Goal: Contribute content

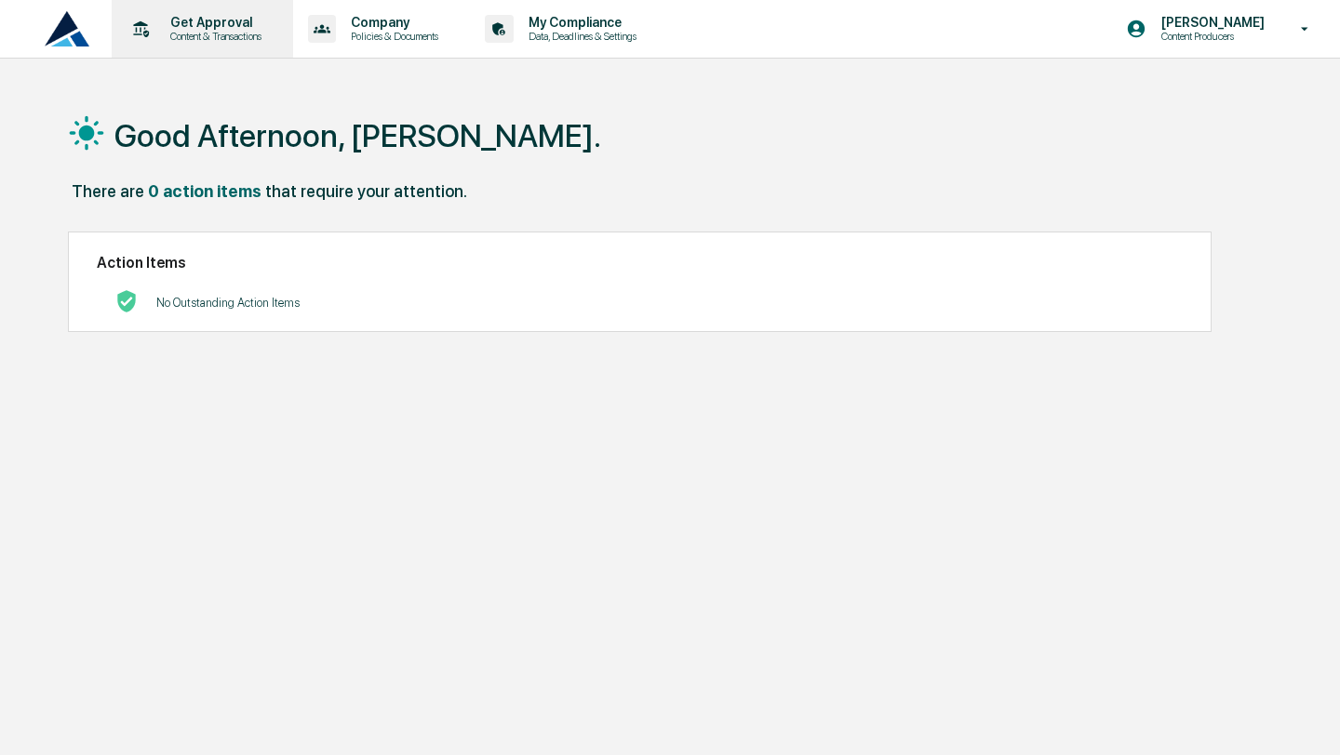
click at [195, 40] on p "Content & Transactions" at bounding box center [212, 36] width 115 height 13
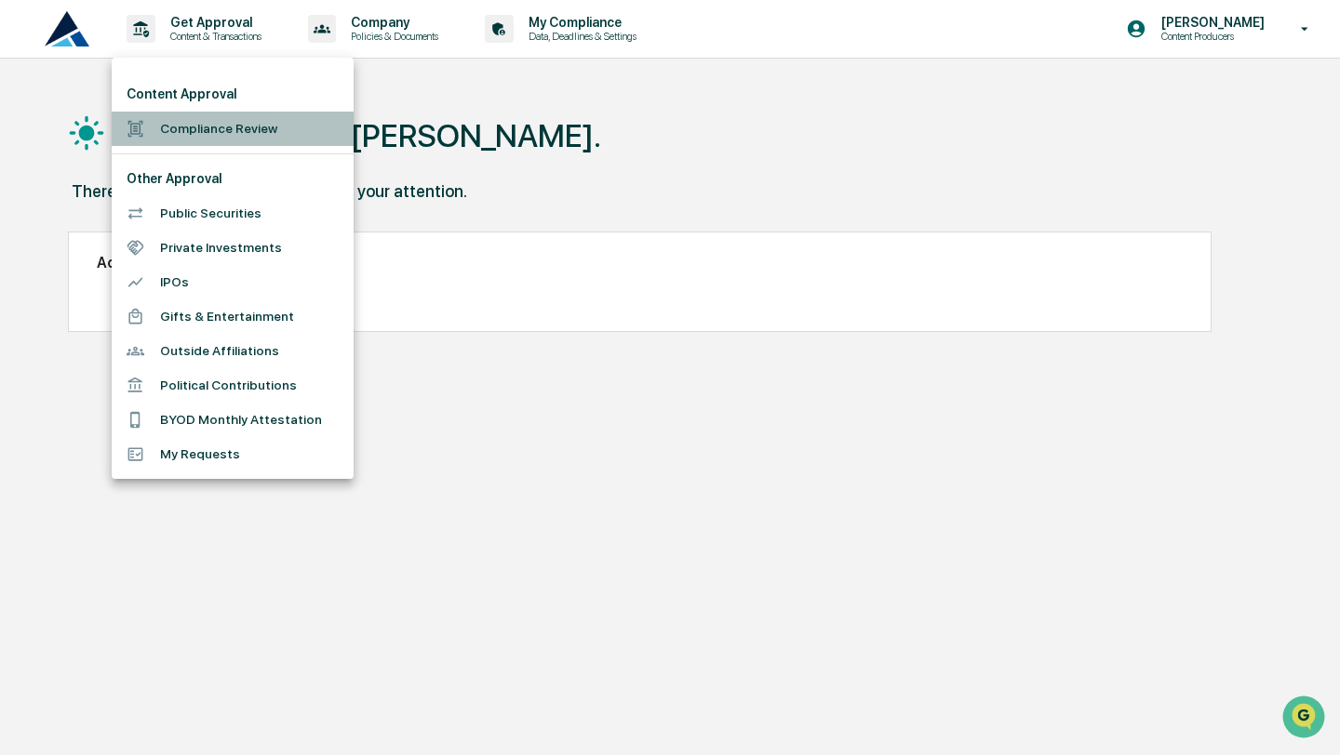
click at [232, 136] on li "Compliance Review" at bounding box center [233, 129] width 242 height 34
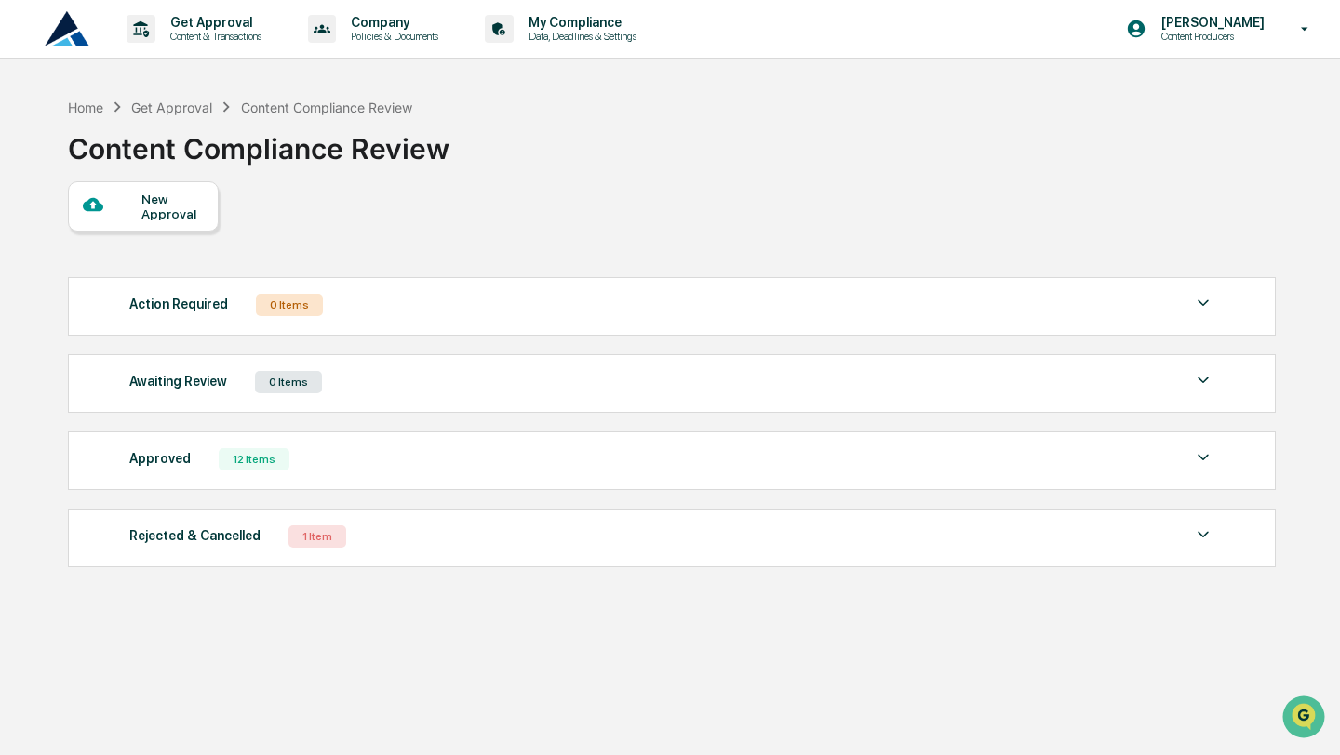
click at [136, 216] on div at bounding box center [112, 205] width 59 height 23
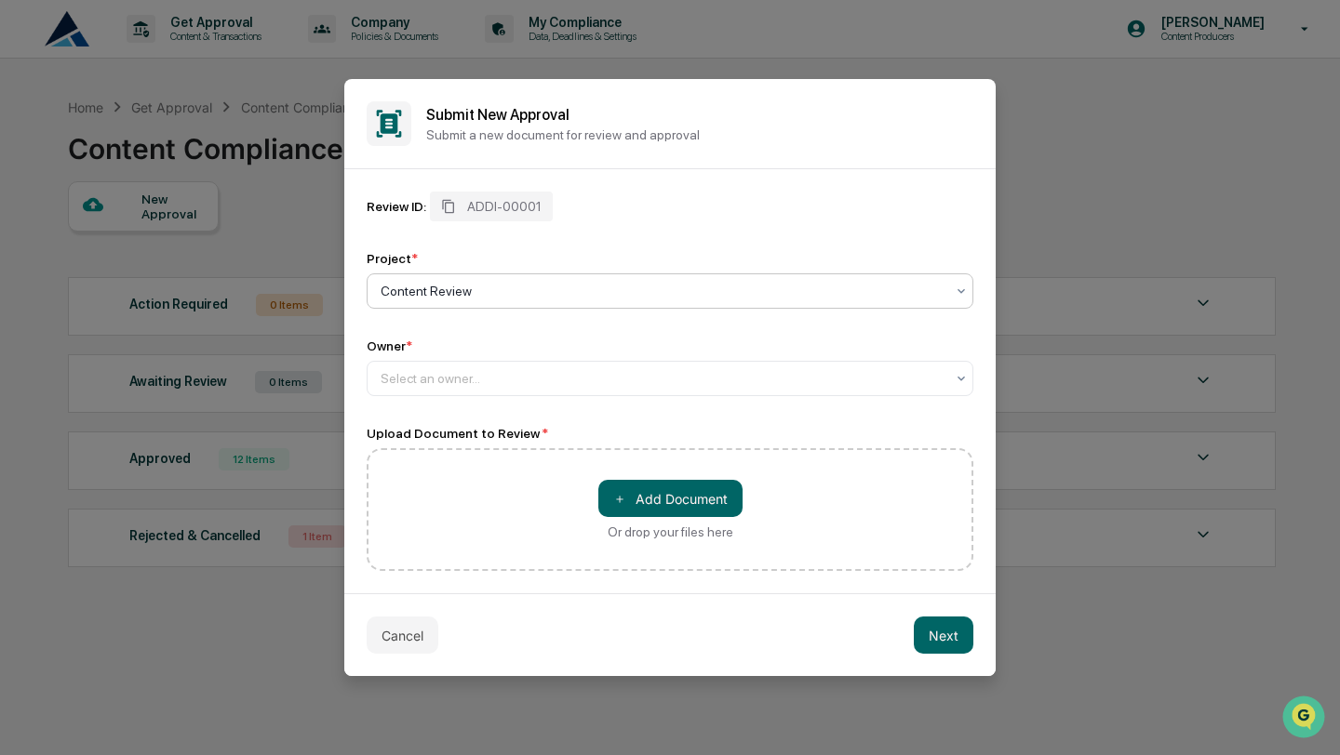
click at [560, 288] on div at bounding box center [662, 291] width 564 height 19
drag, startPoint x: 560, startPoint y: 288, endPoint x: 409, endPoint y: 287, distance: 150.7
click at [409, 287] on div at bounding box center [662, 291] width 564 height 19
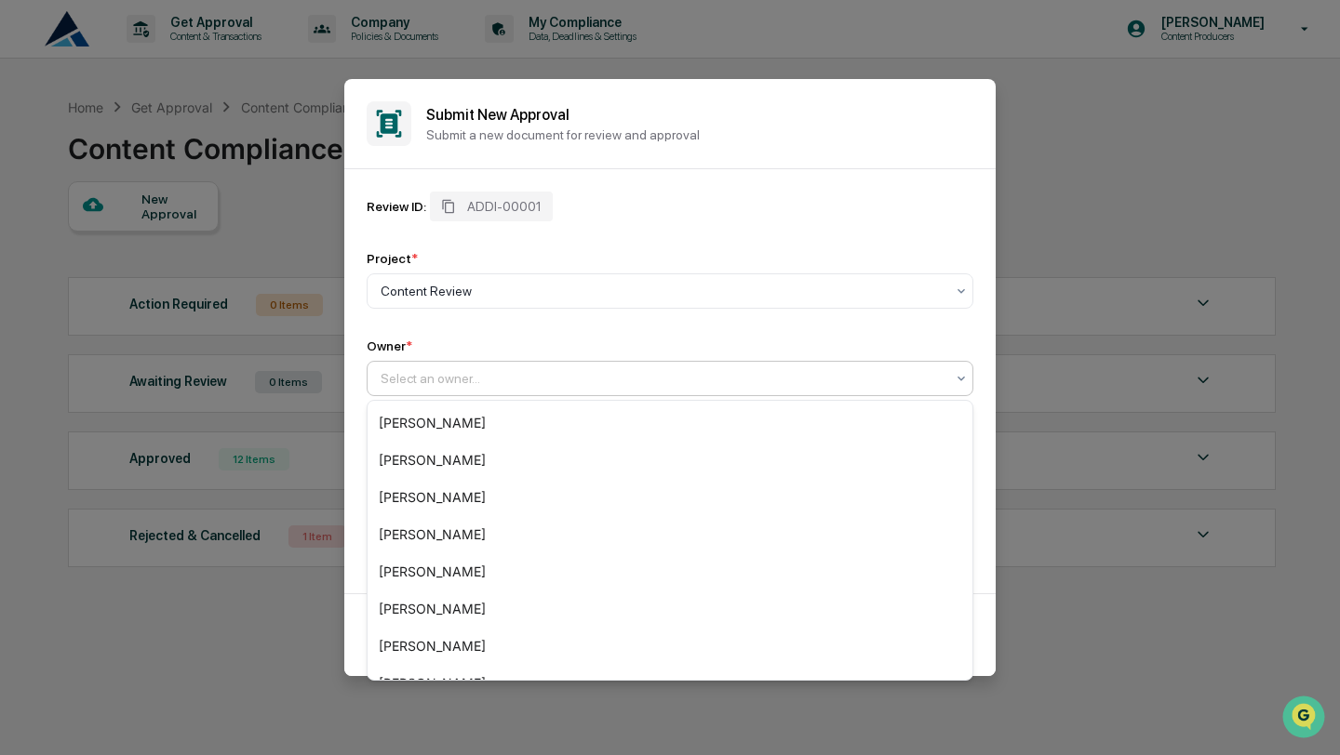
click at [443, 386] on div at bounding box center [662, 378] width 564 height 19
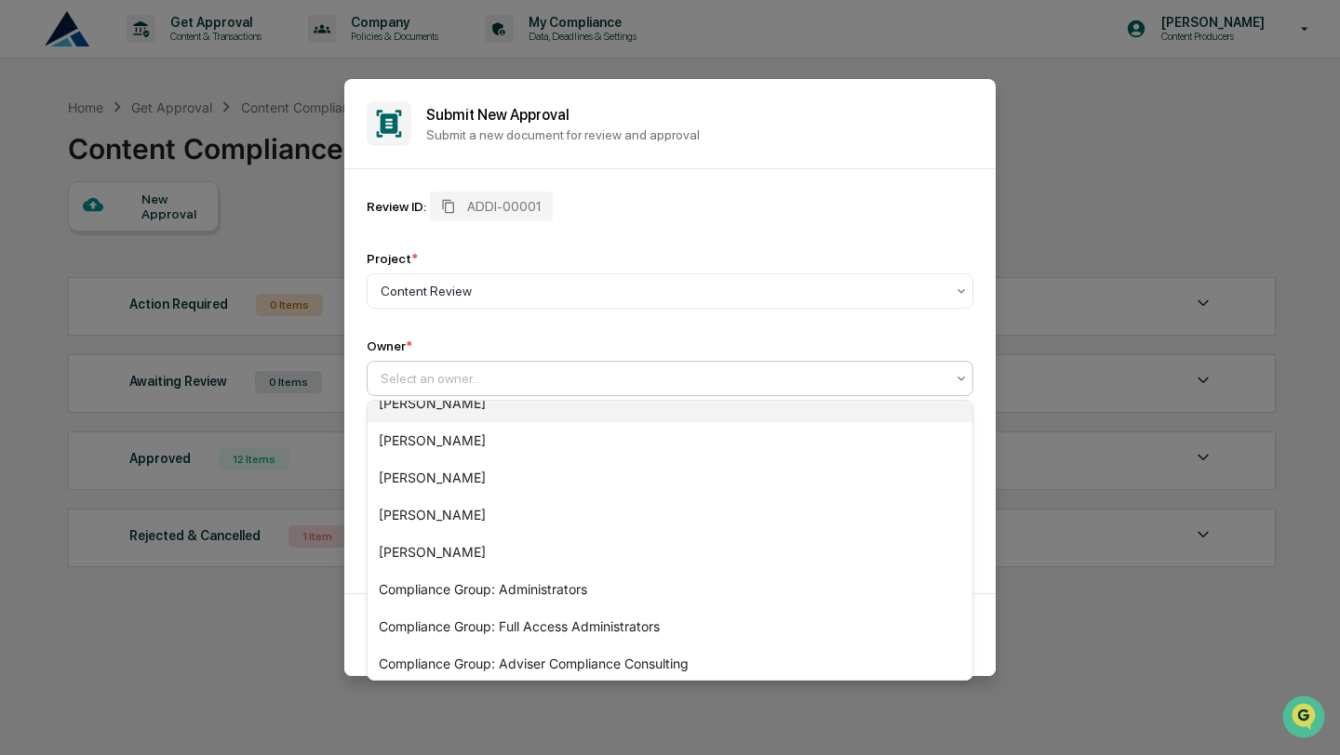
scroll to position [126, 0]
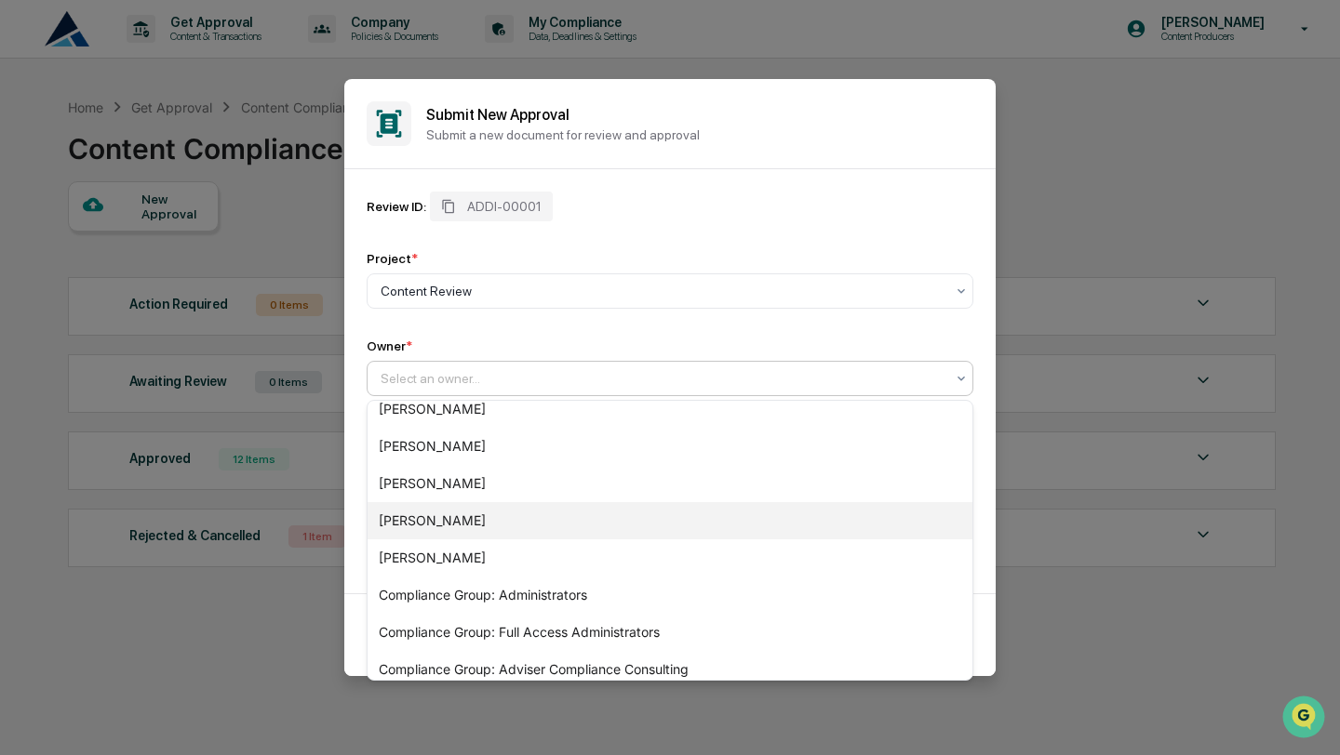
click at [436, 518] on div "[PERSON_NAME]" at bounding box center [669, 520] width 605 height 37
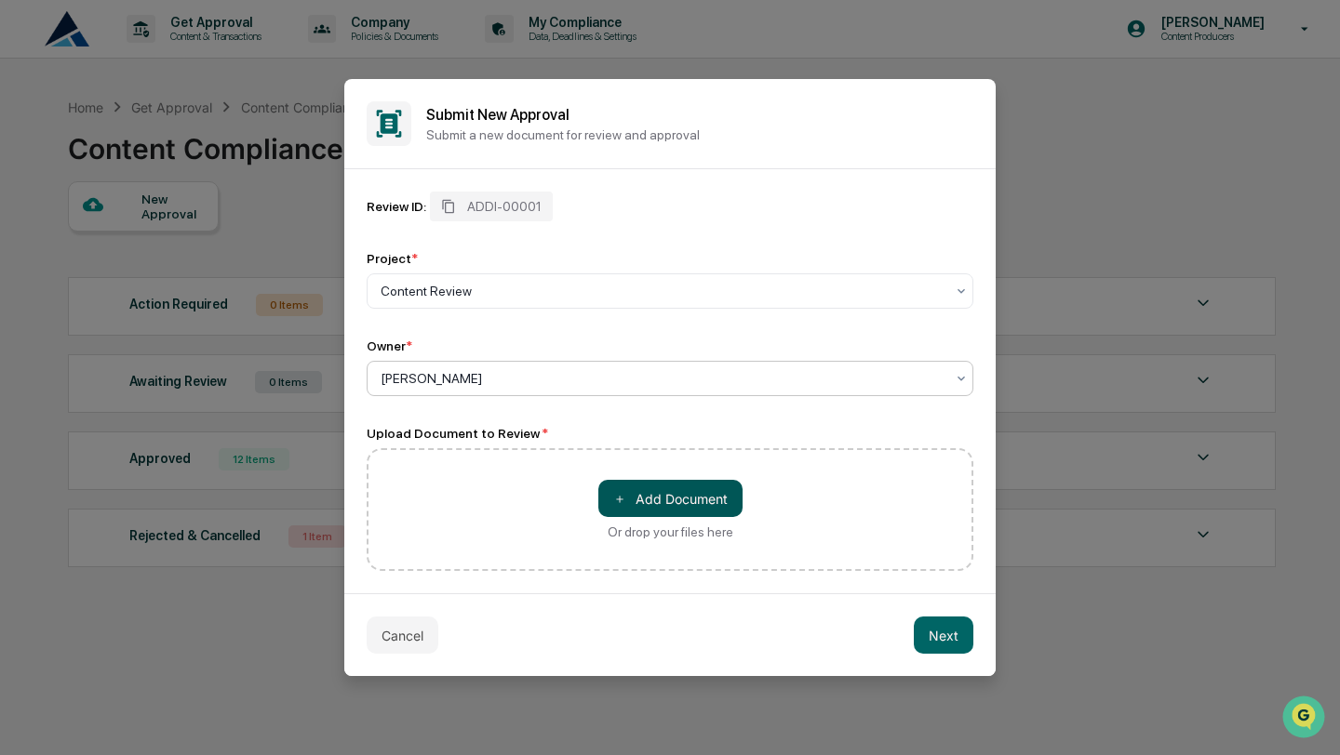
click at [698, 487] on button "＋ Add Document" at bounding box center [670, 498] width 144 height 37
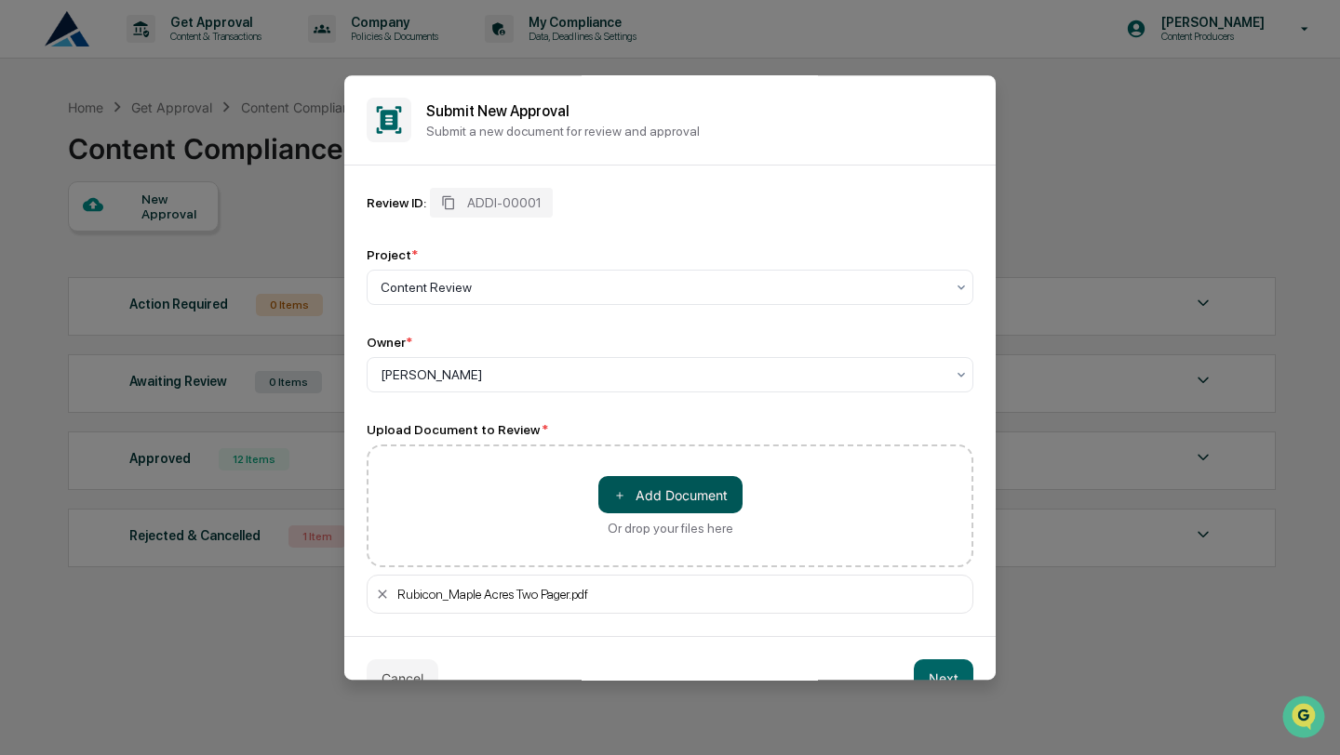
scroll to position [41, 0]
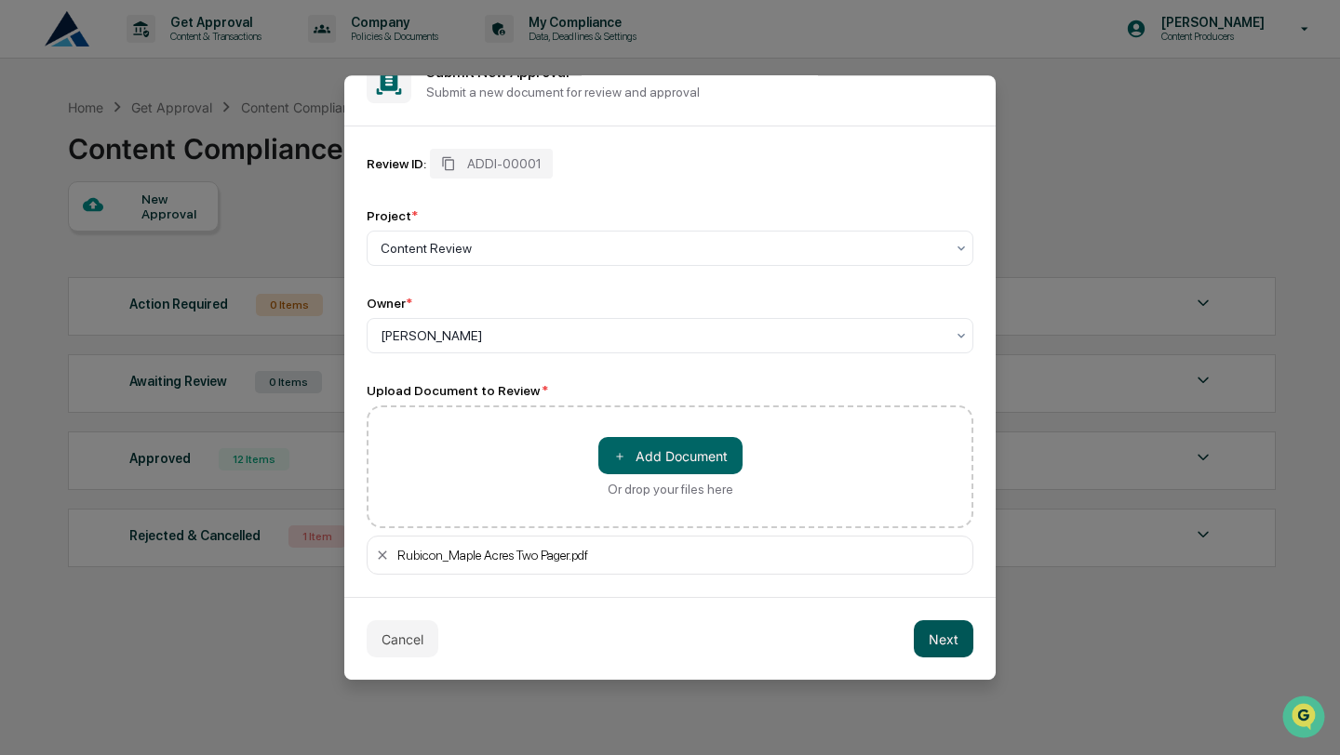
click at [954, 632] on button "Next" at bounding box center [944, 638] width 60 height 37
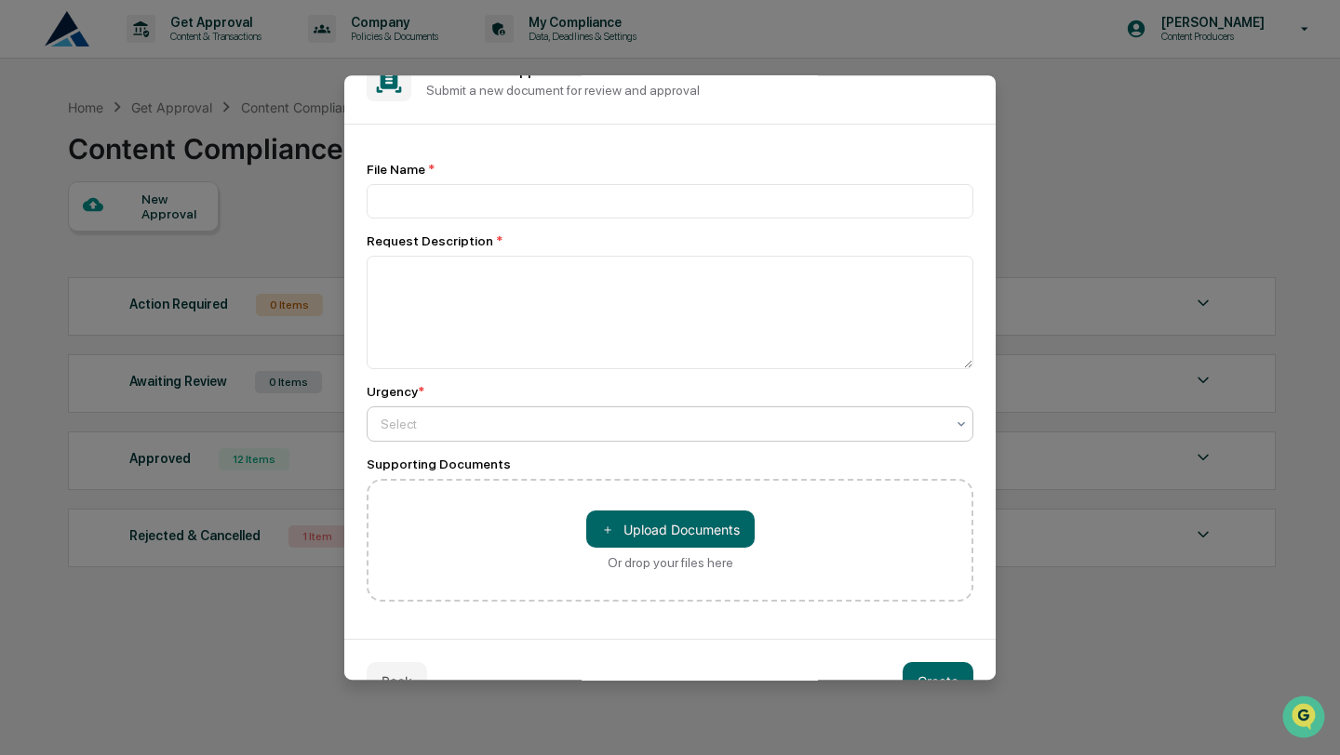
click at [554, 416] on div "Select" at bounding box center [662, 424] width 582 height 26
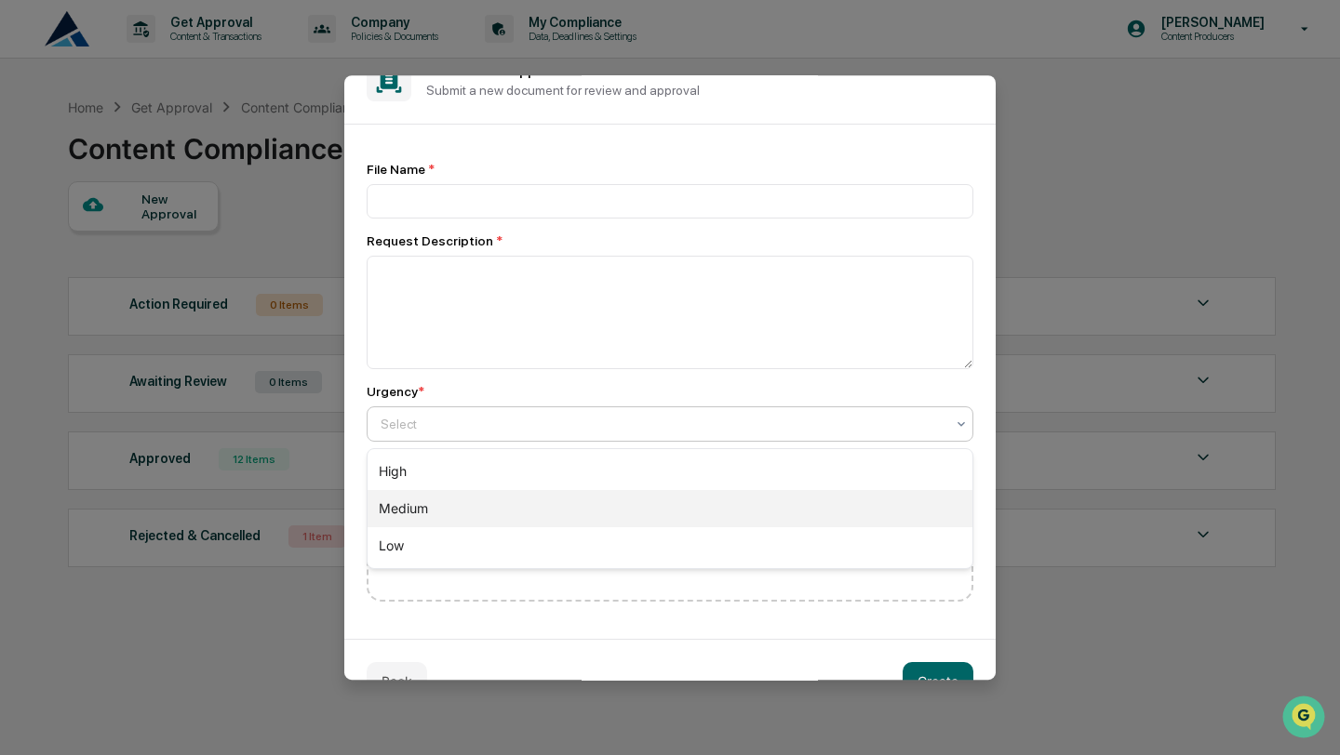
click at [501, 509] on div "Medium" at bounding box center [669, 508] width 605 height 37
click at [508, 420] on div at bounding box center [662, 424] width 564 height 19
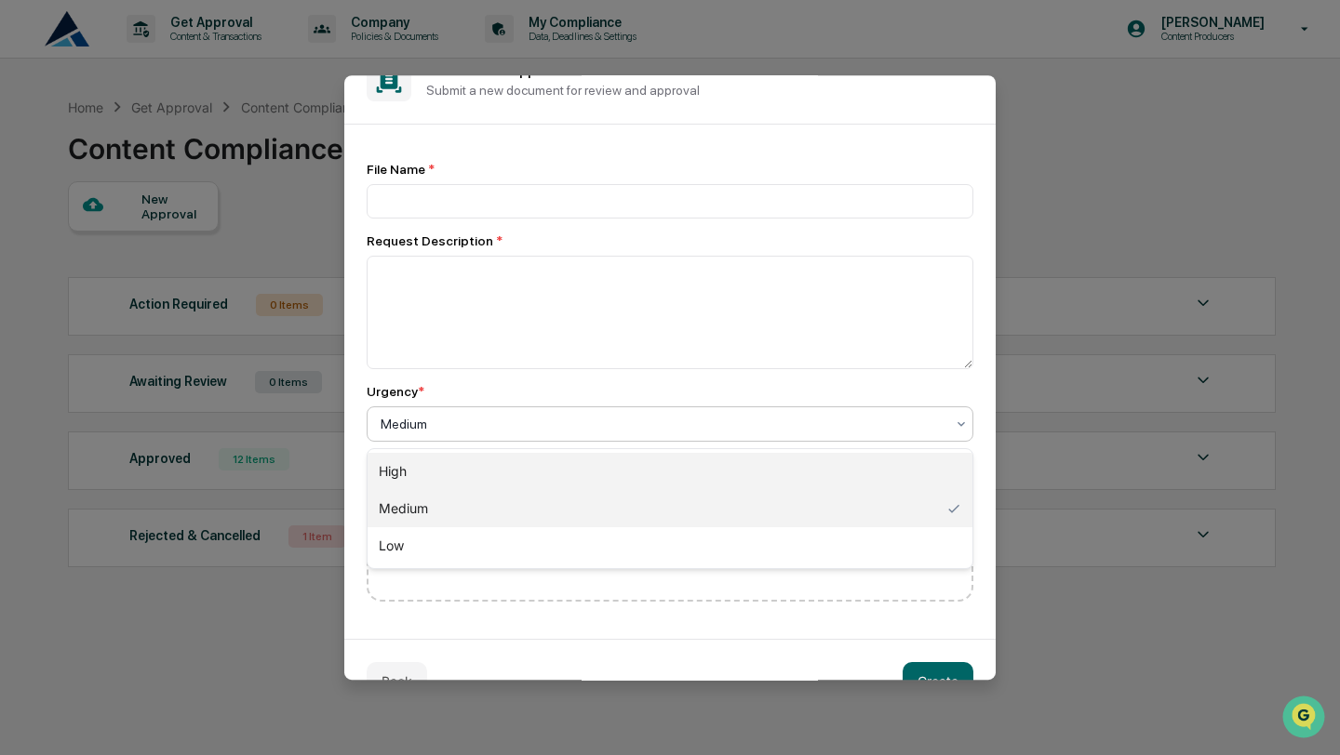
click at [509, 468] on div "High" at bounding box center [669, 471] width 605 height 37
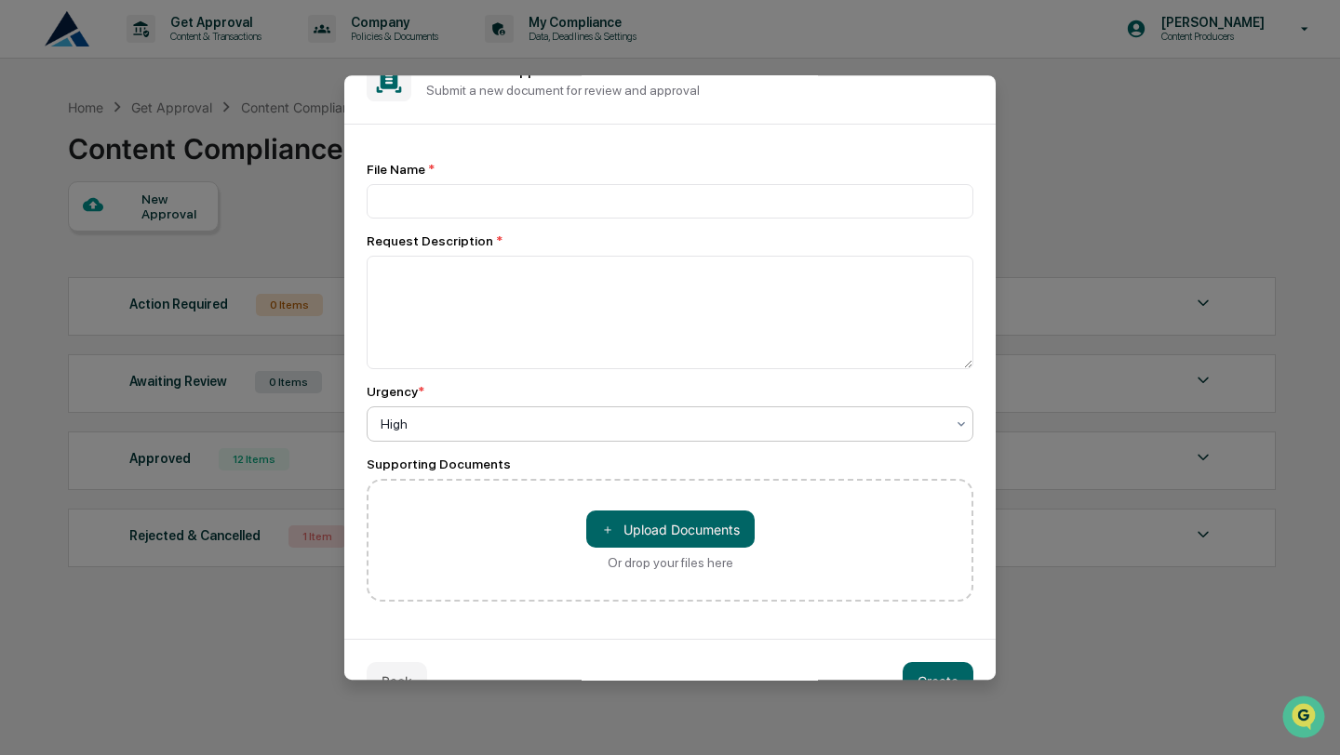
click at [509, 428] on div at bounding box center [662, 424] width 564 height 19
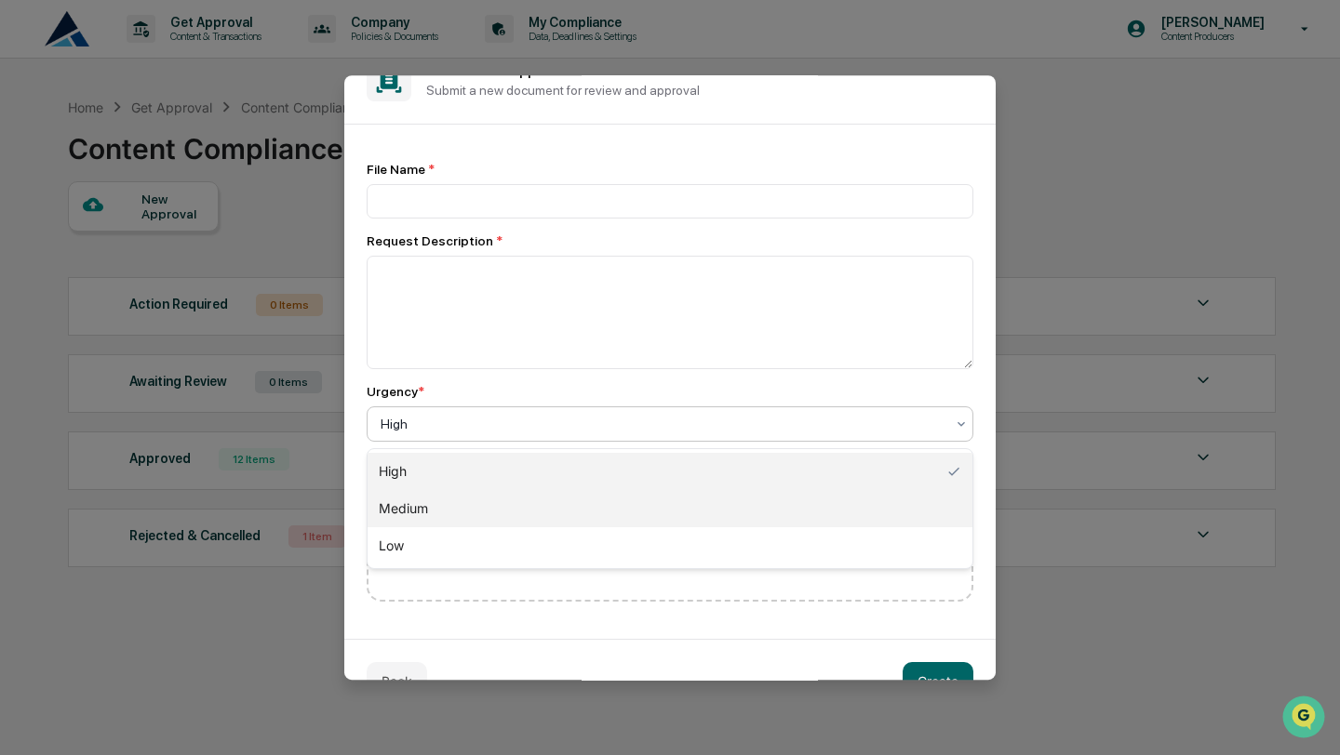
click at [508, 500] on div "Medium" at bounding box center [669, 508] width 605 height 37
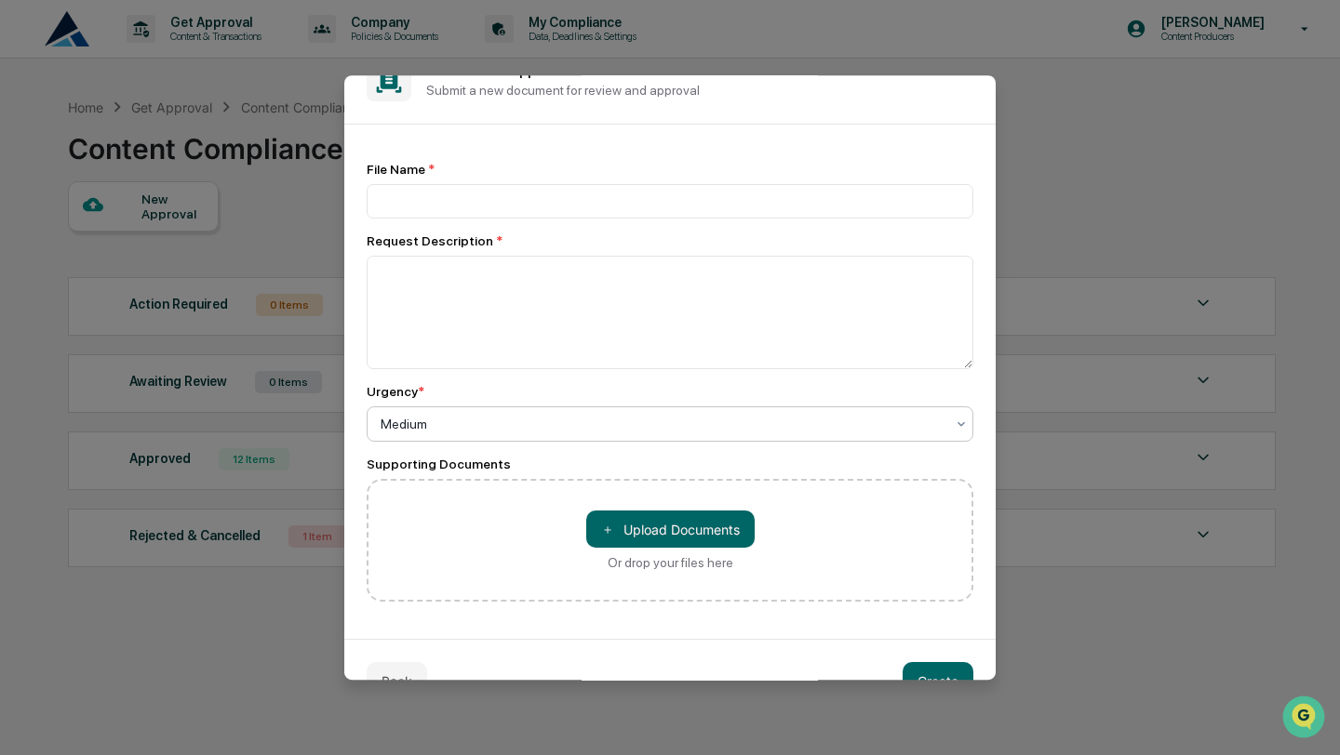
scroll to position [0, 0]
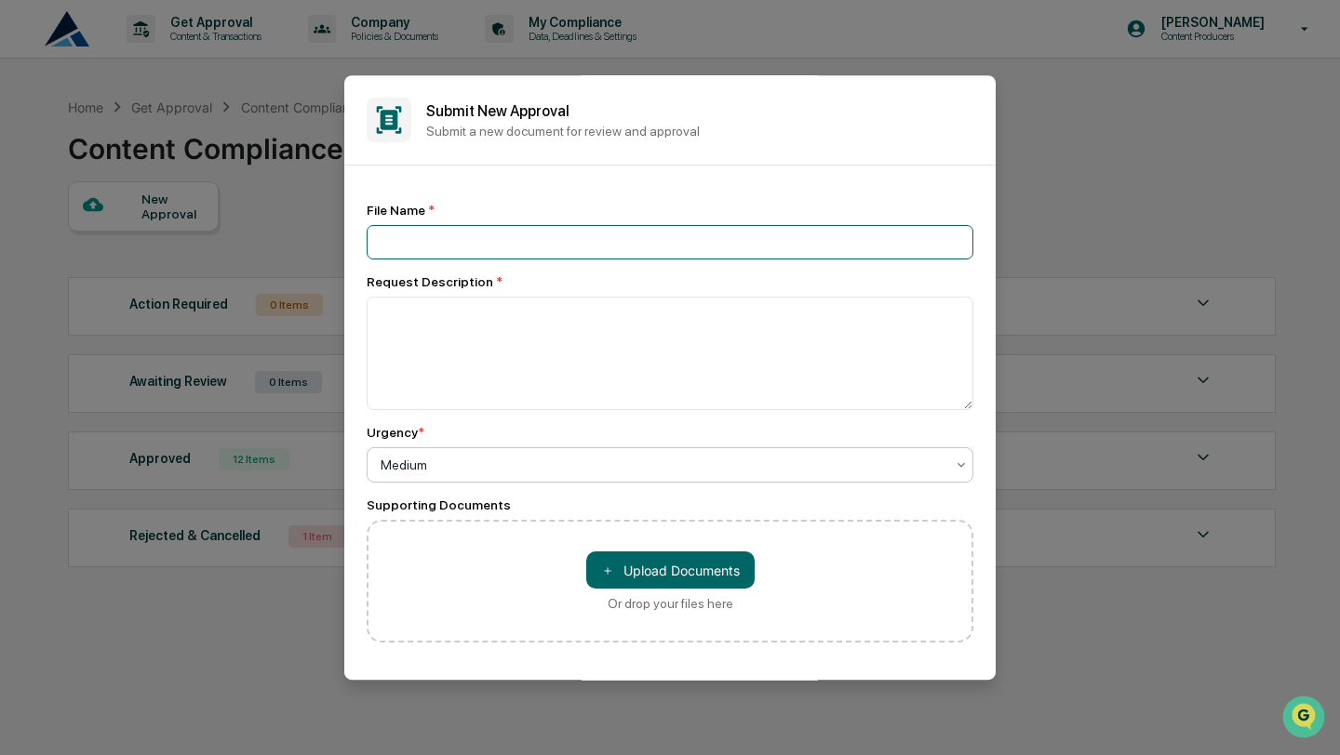
click at [478, 234] on input at bounding box center [670, 242] width 607 height 34
click at [495, 243] on input "**********" at bounding box center [670, 241] width 607 height 34
type input "**********"
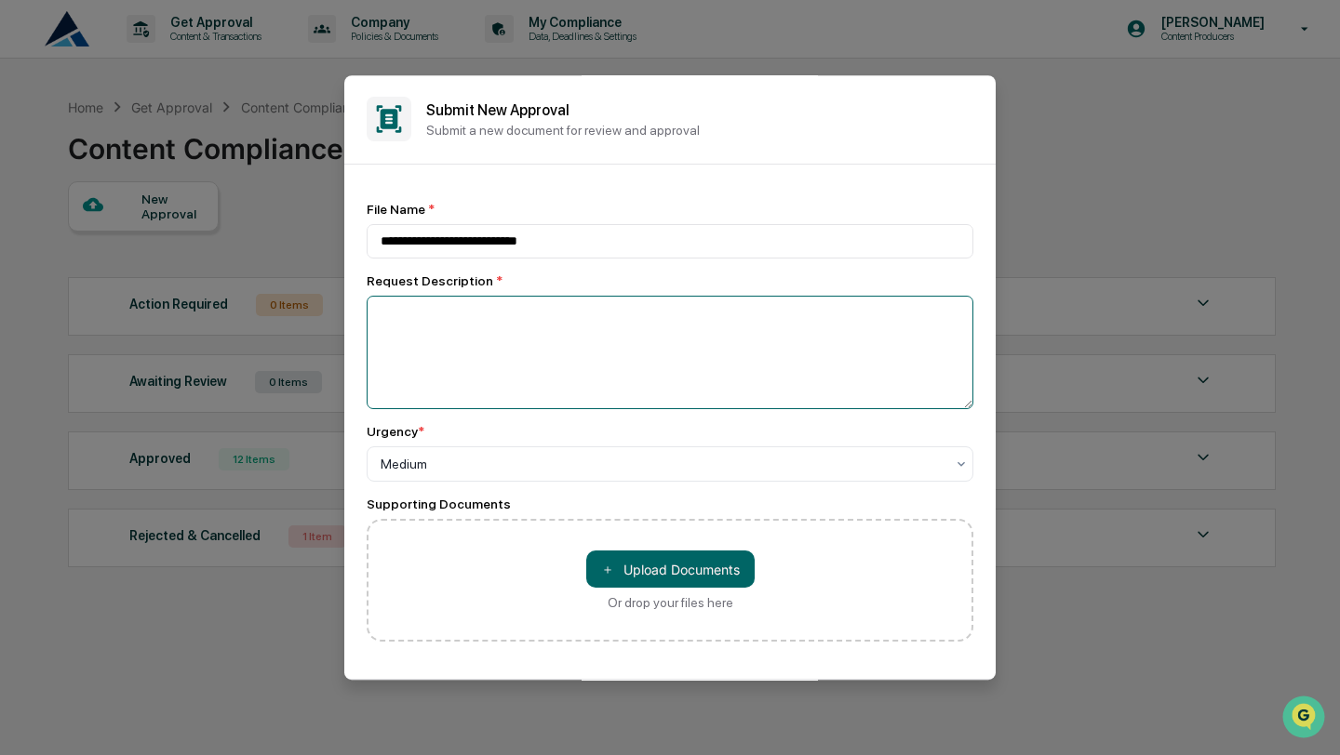
click at [598, 379] on textarea at bounding box center [670, 352] width 607 height 113
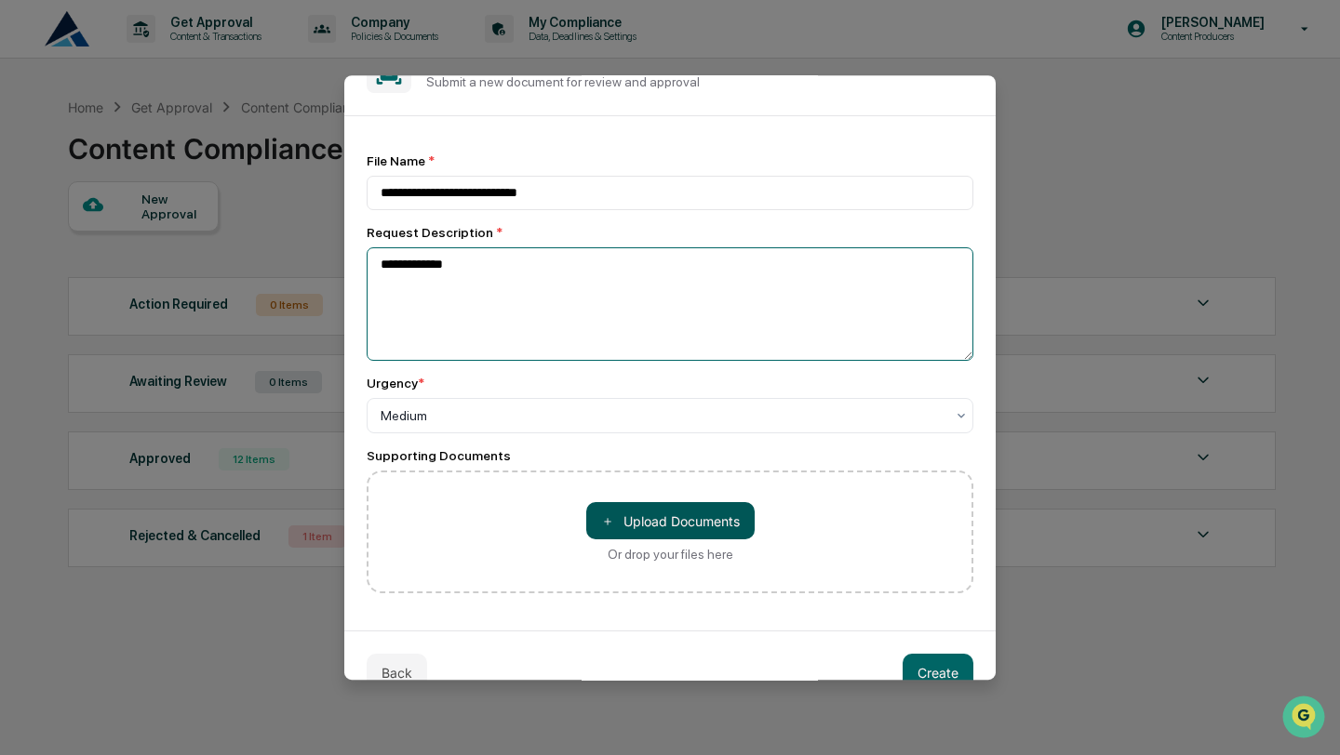
scroll to position [87, 0]
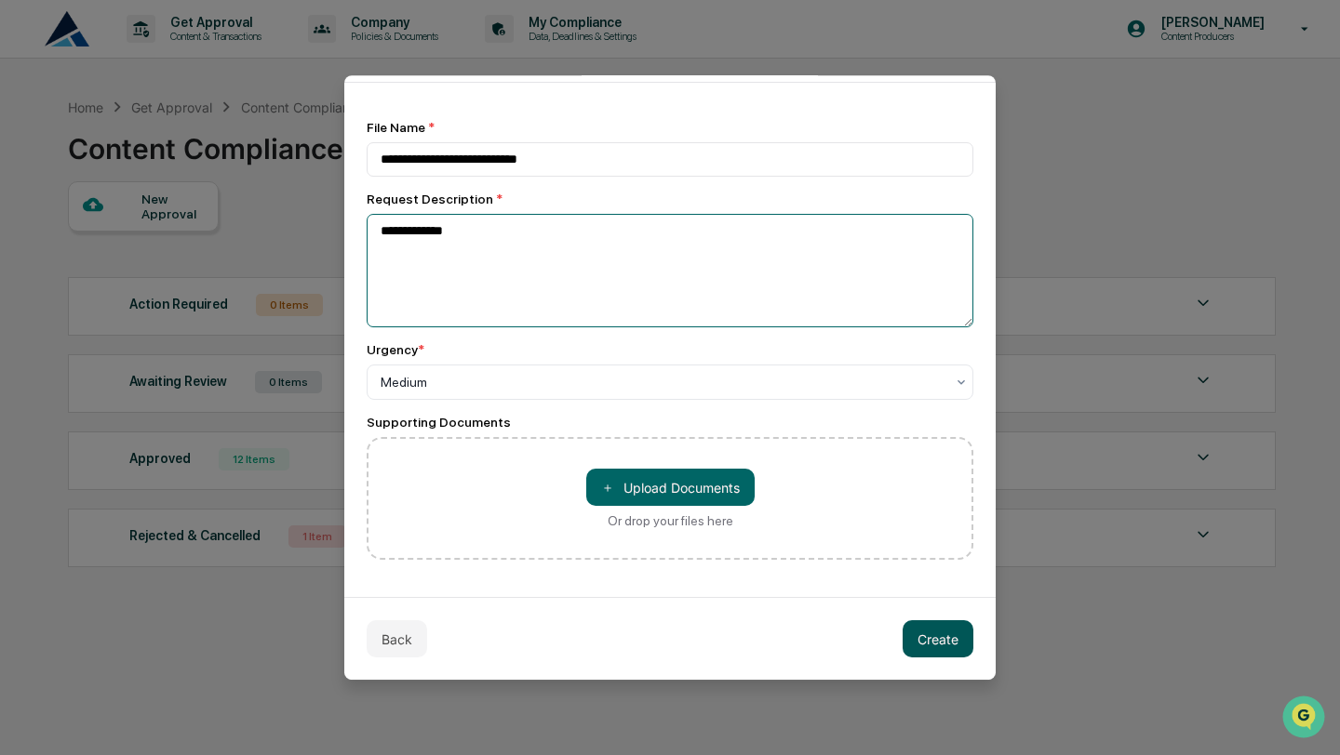
type textarea "**********"
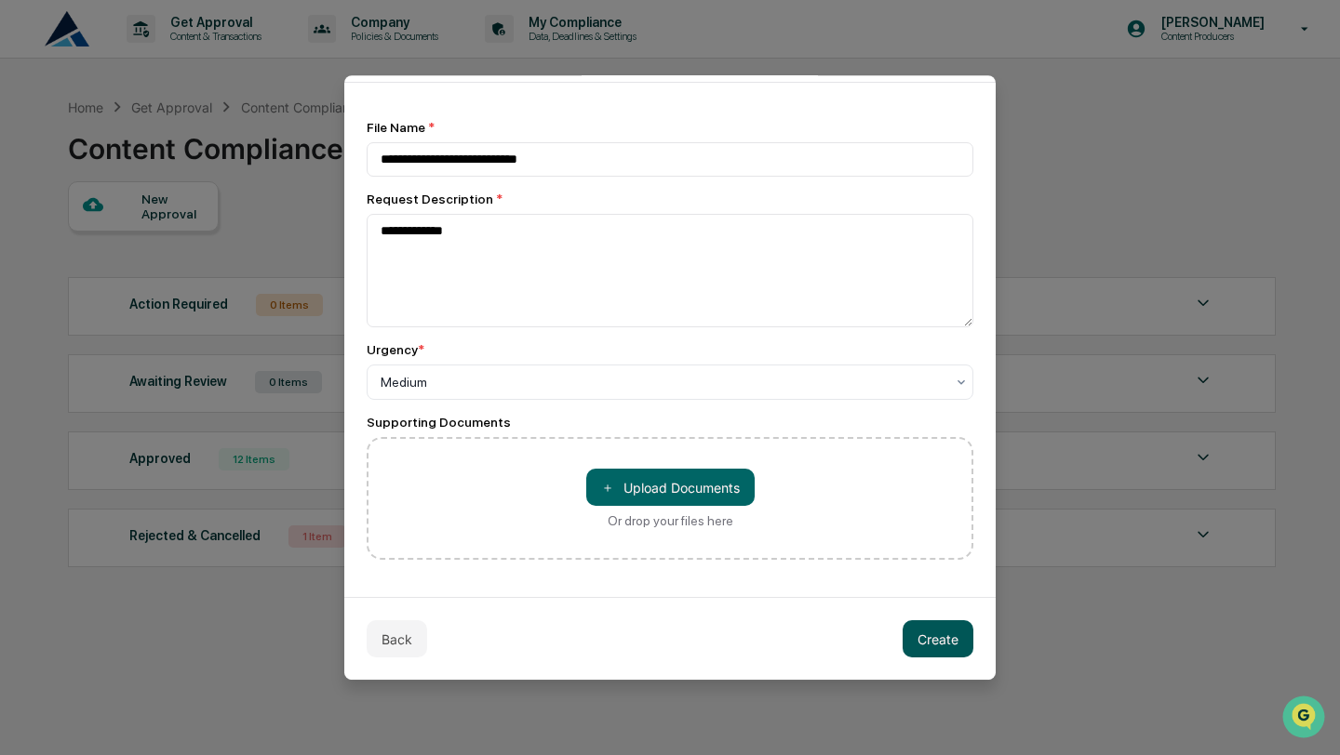
click at [934, 639] on button "Create" at bounding box center [937, 638] width 71 height 37
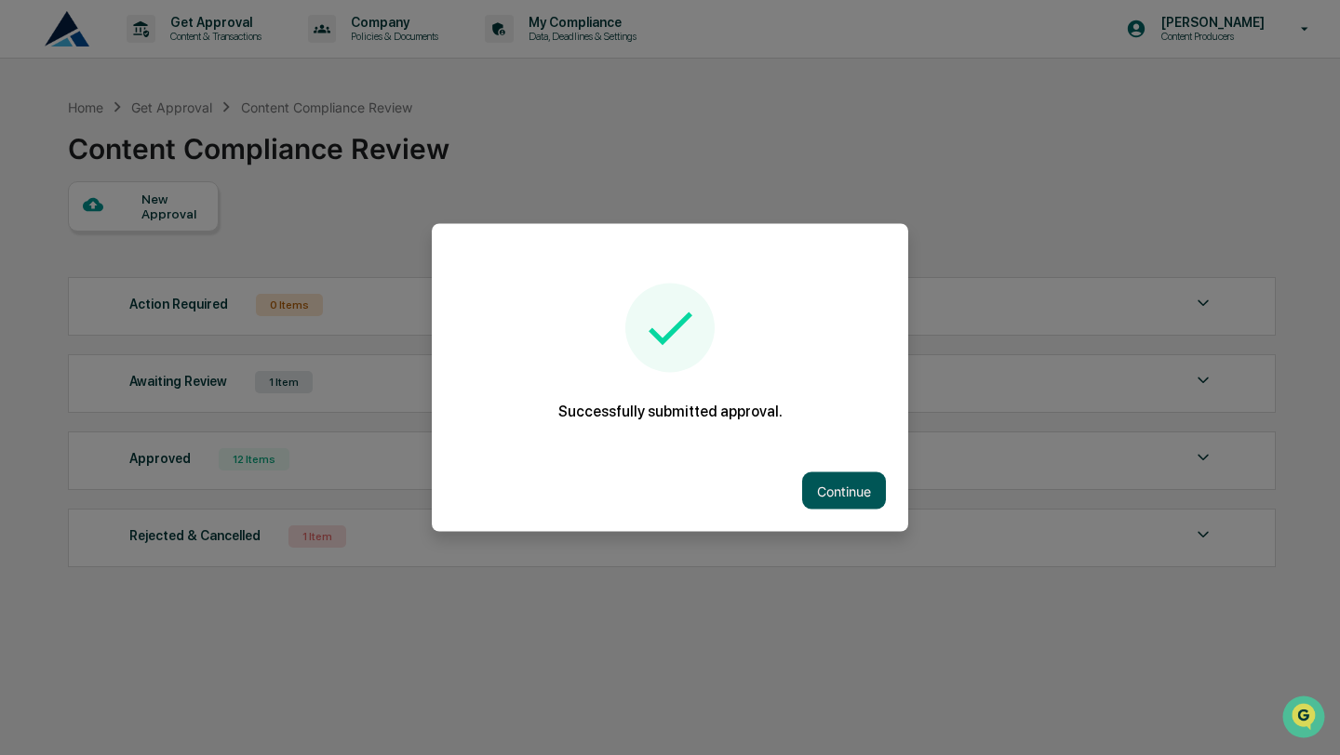
click at [862, 495] on button "Continue" at bounding box center [844, 491] width 84 height 37
